Goal: Information Seeking & Learning: Learn about a topic

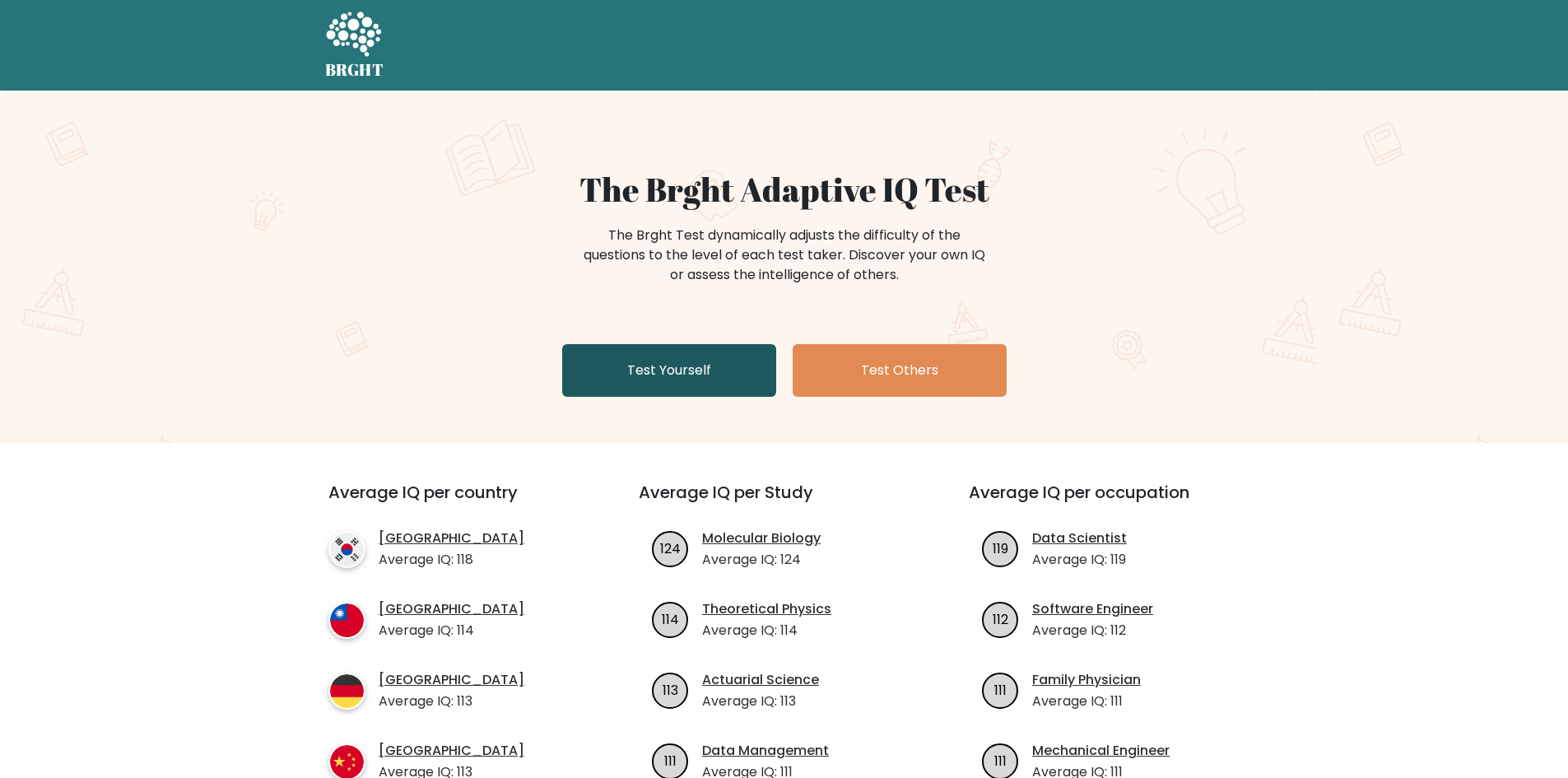
click at [606, 355] on link "Test Yourself" at bounding box center [669, 370] width 214 height 52
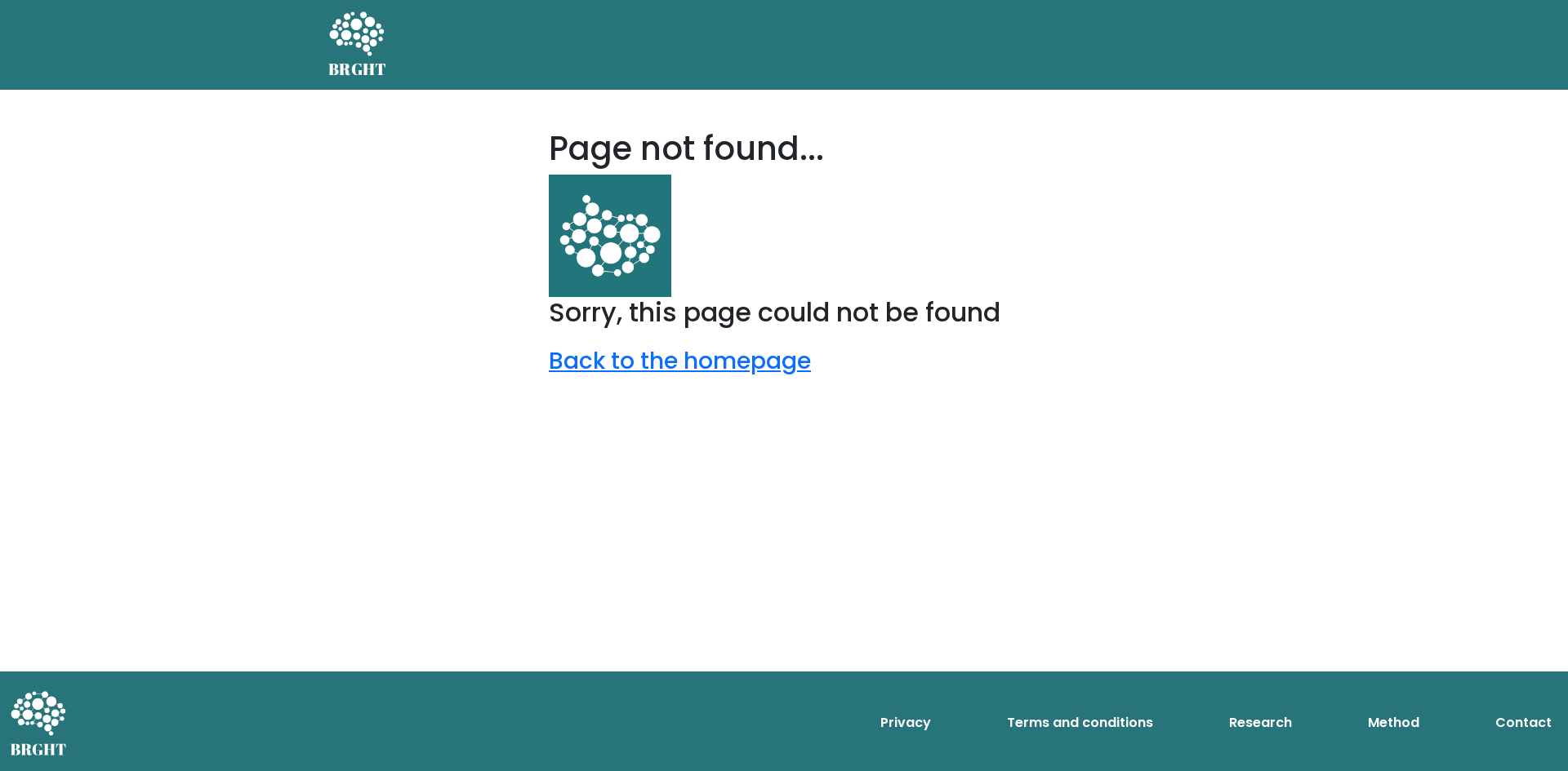
click at [452, 163] on body "BRGHT BRGHT Page not found... Sorry, this page could not be found Back to the h…" at bounding box center [784, 386] width 1568 height 771
click at [380, 53] on icon at bounding box center [356, 34] width 57 height 49
